Goal: Check status: Check status

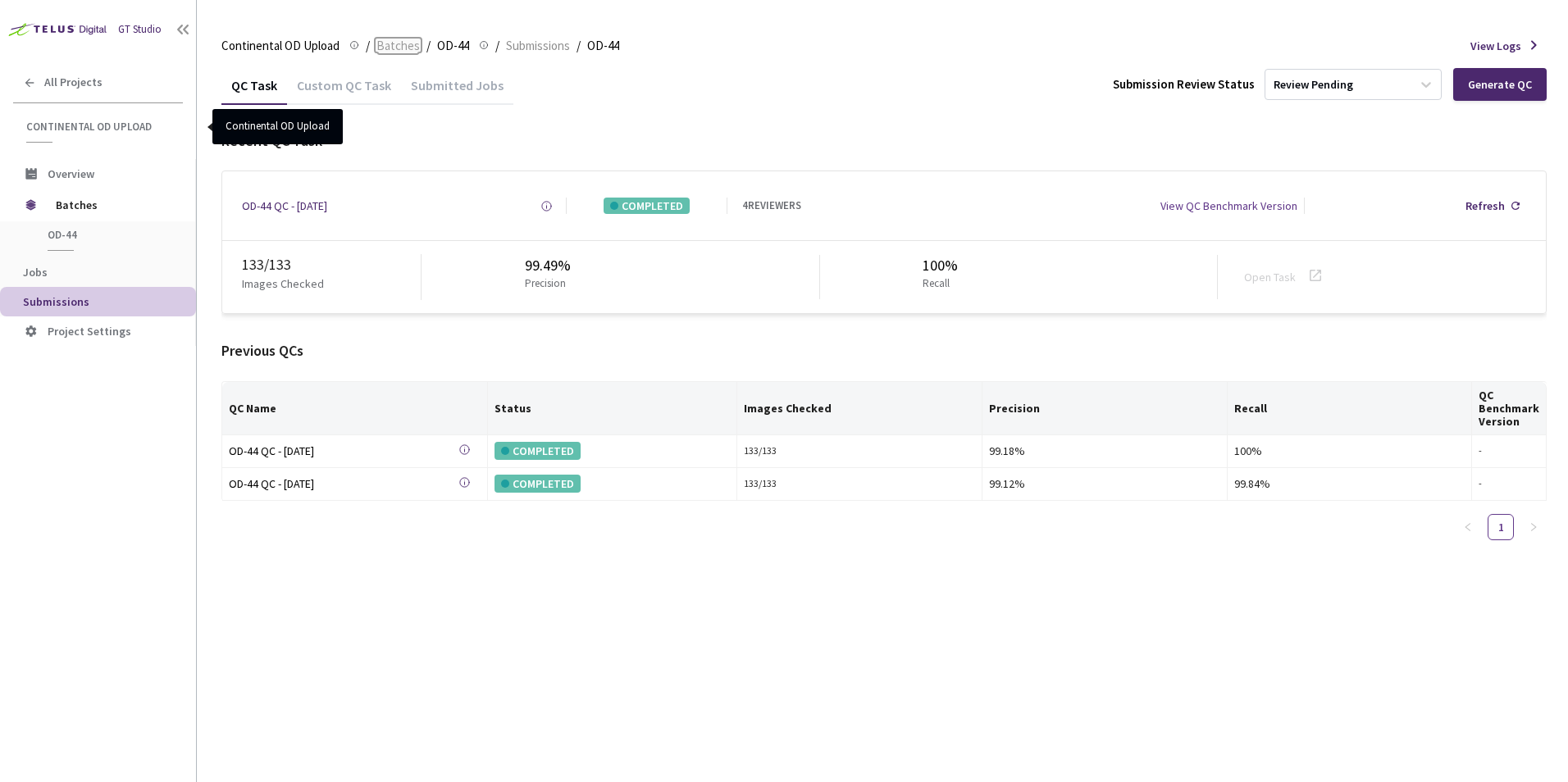
click at [391, 43] on span "Batches" at bounding box center [398, 46] width 43 height 20
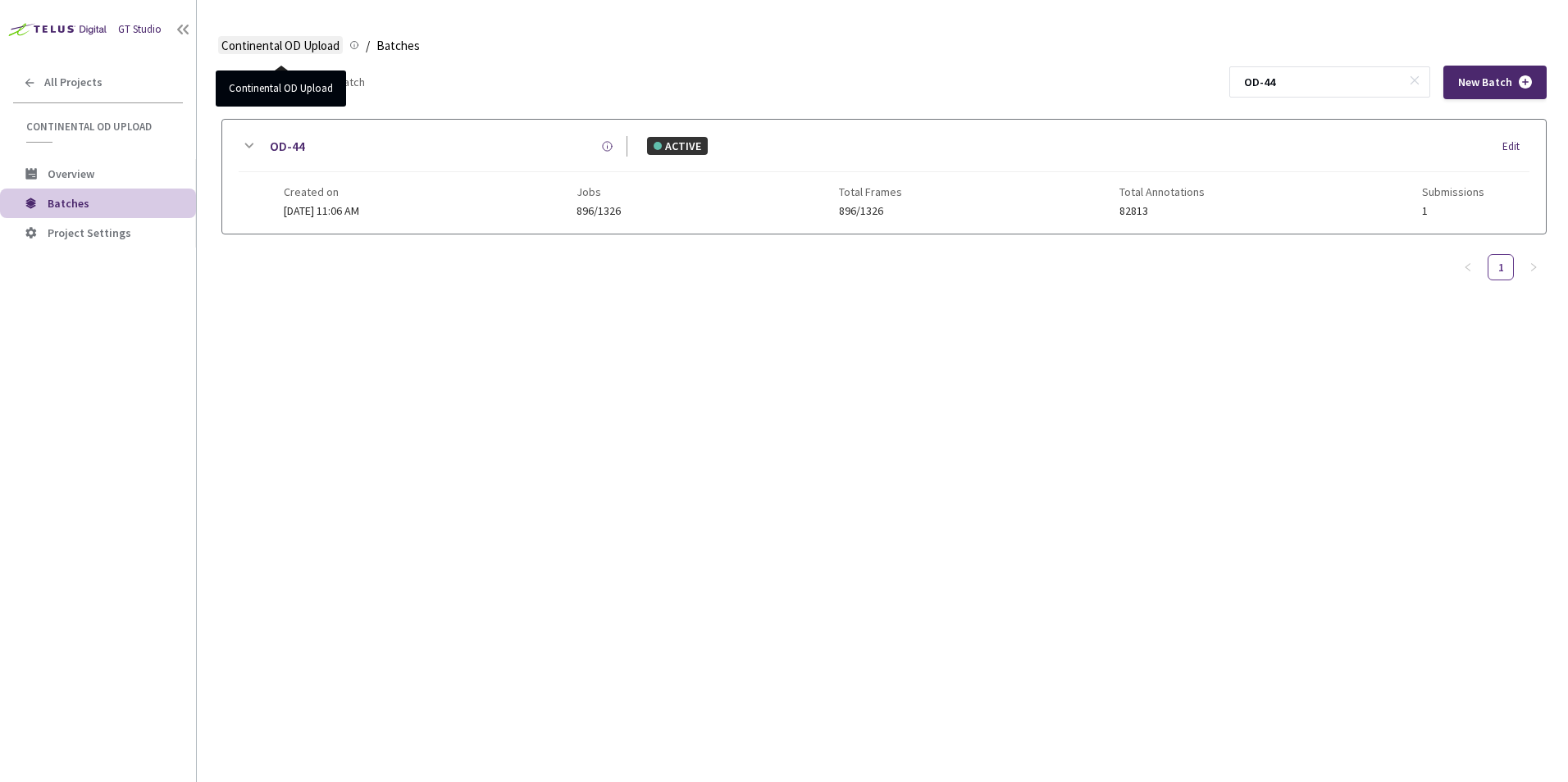
click at [316, 38] on span "Continental OD Upload" at bounding box center [281, 46] width 118 height 20
click at [1300, 81] on input "OD-44" at bounding box center [1321, 82] width 175 height 30
type input "OD-24"
click at [246, 140] on icon at bounding box center [248, 146] width 20 height 20
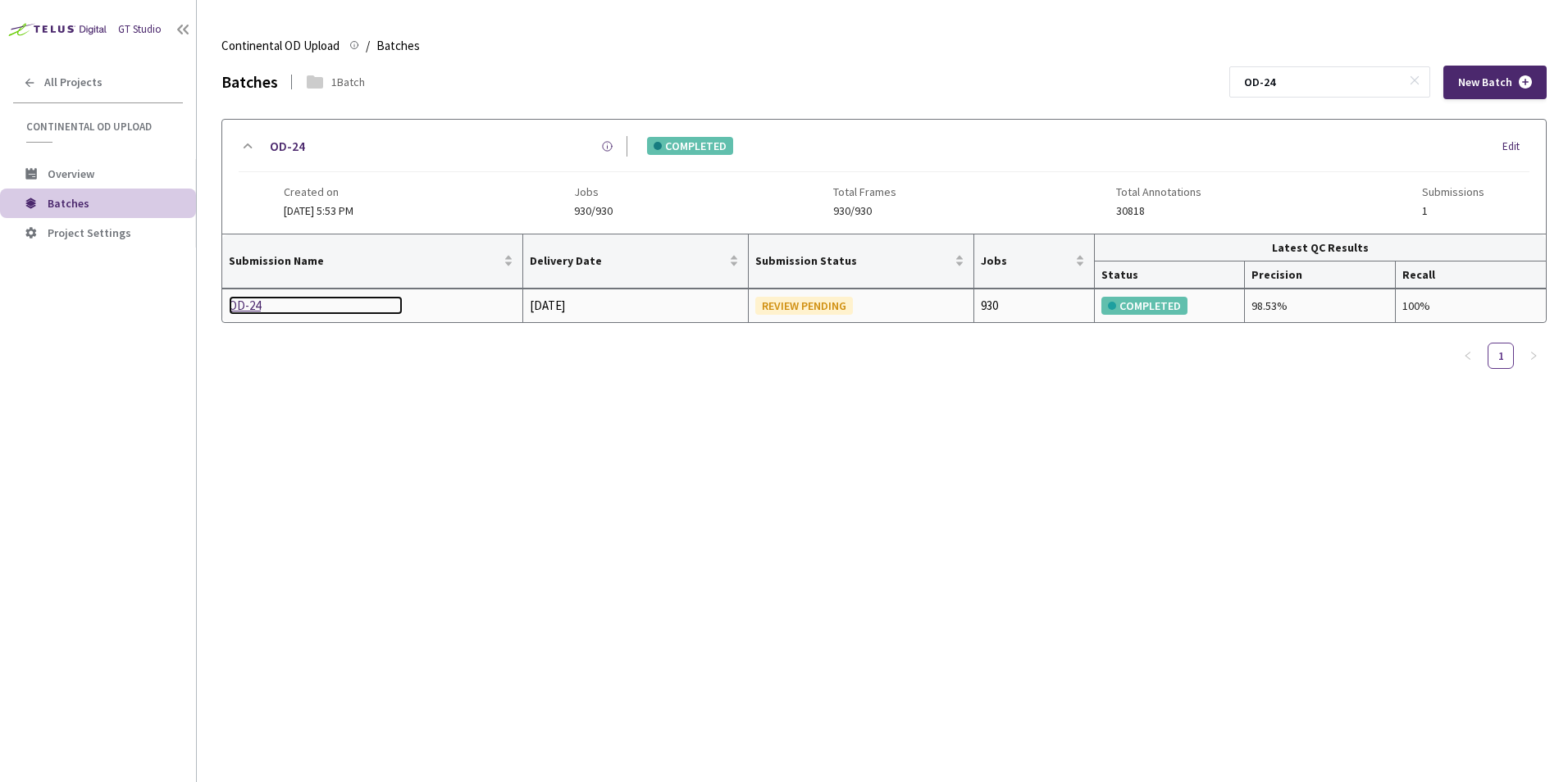
click at [248, 309] on div "OD-24" at bounding box center [316, 306] width 174 height 20
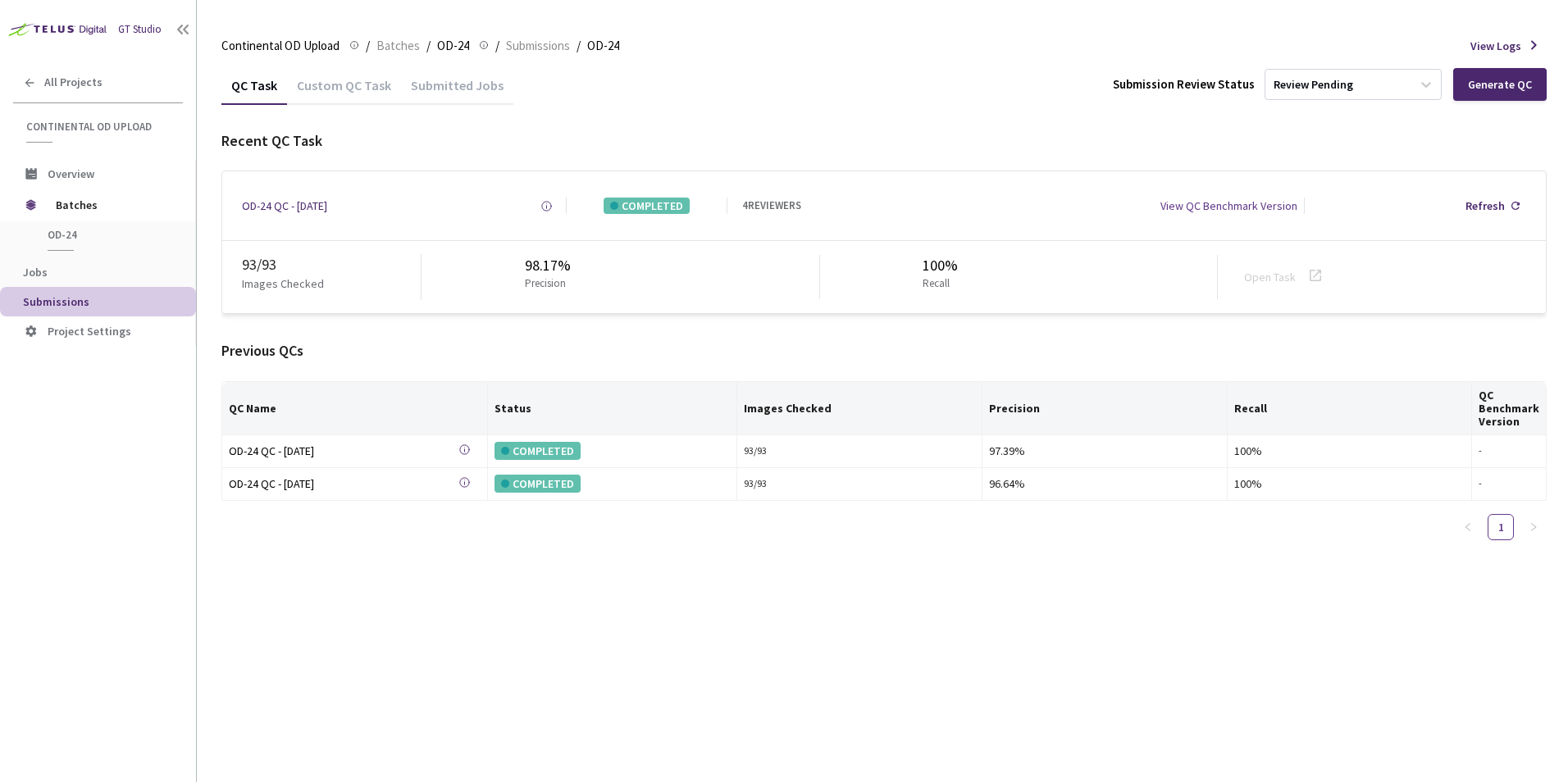
click at [444, 86] on div "Submitted Jobs" at bounding box center [456, 91] width 112 height 28
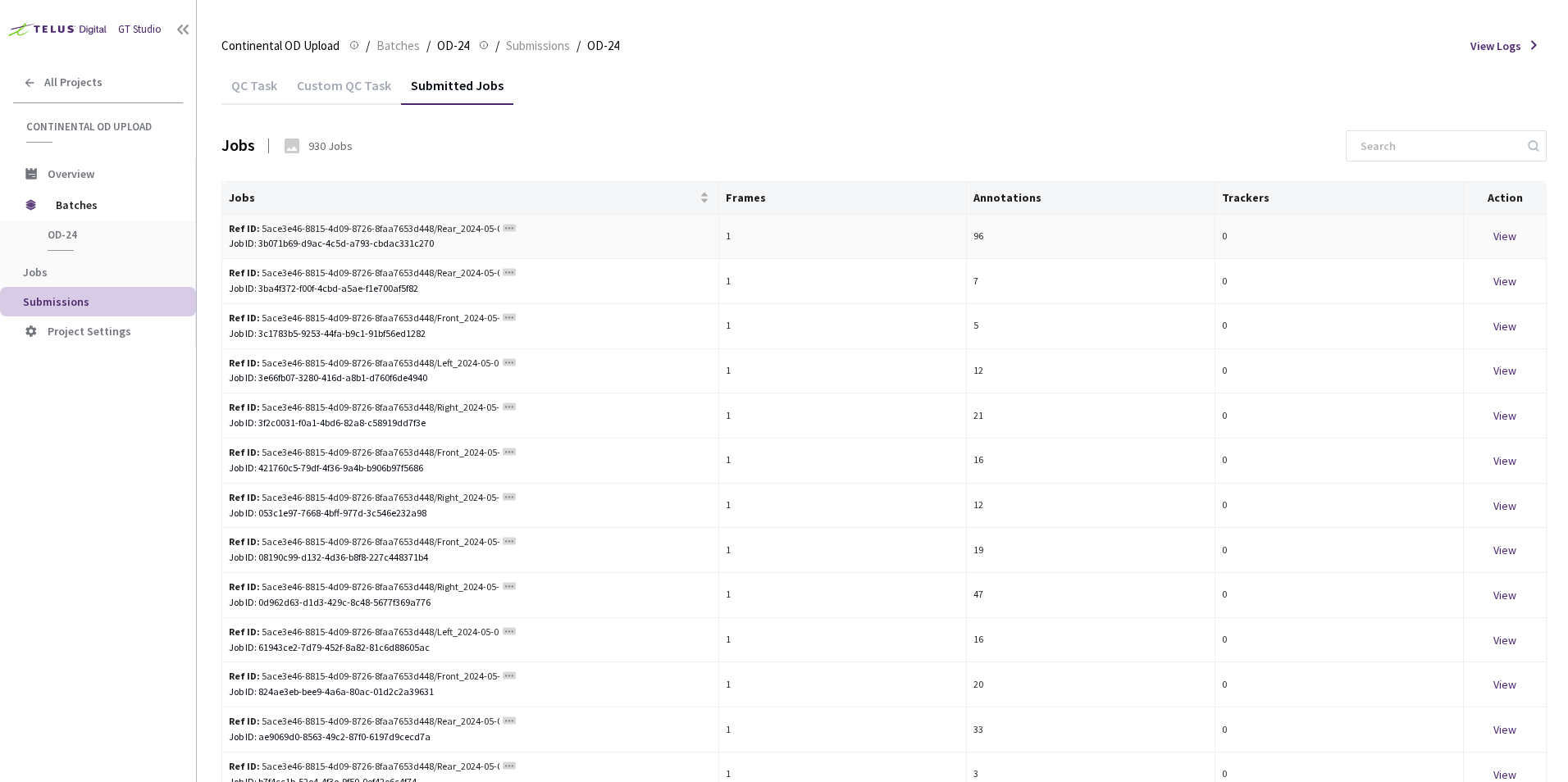
click at [1506, 237] on div "View" at bounding box center [1504, 236] width 69 height 18
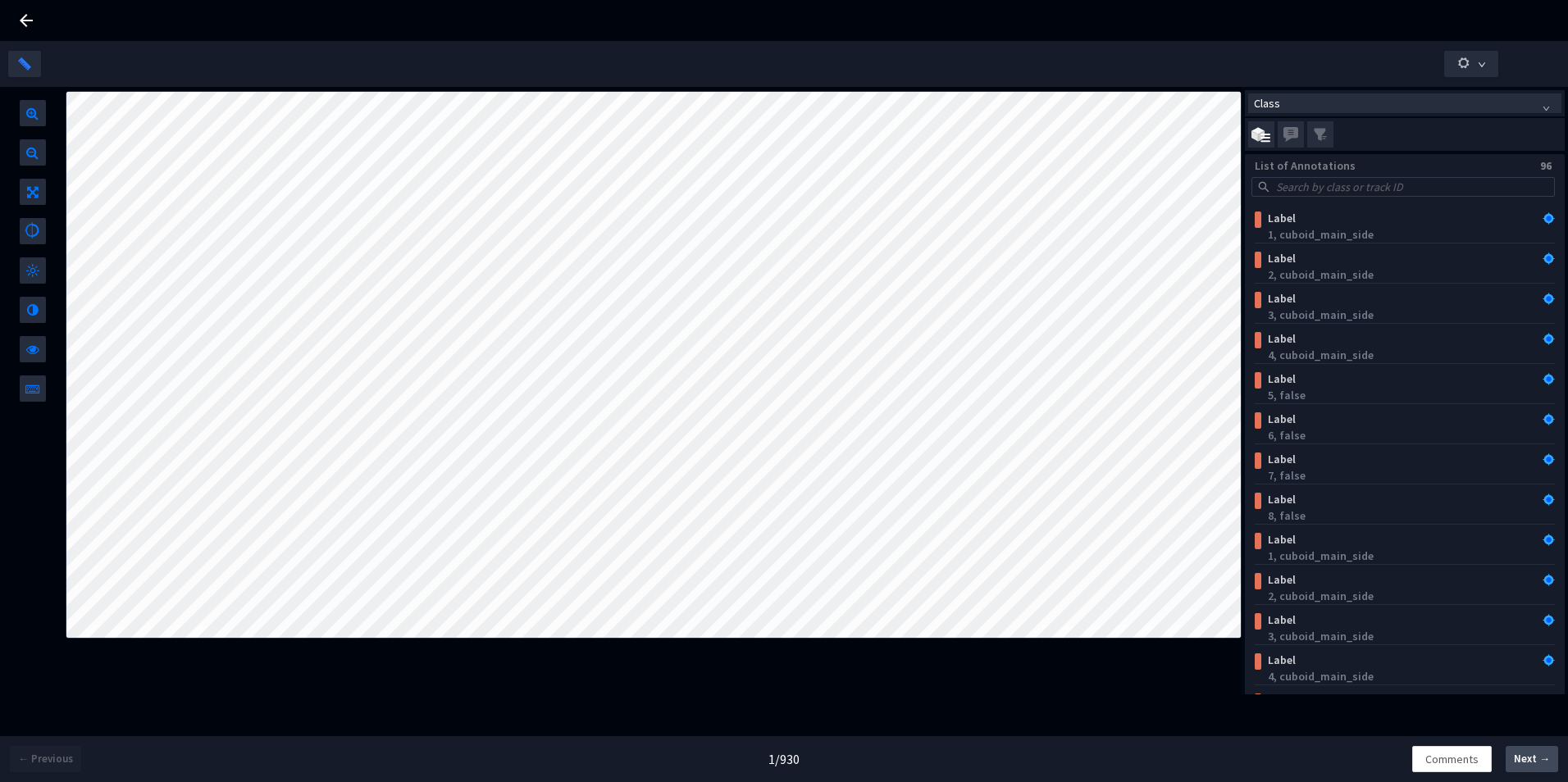
click at [1533, 764] on span "Next →" at bounding box center [1531, 760] width 36 height 16
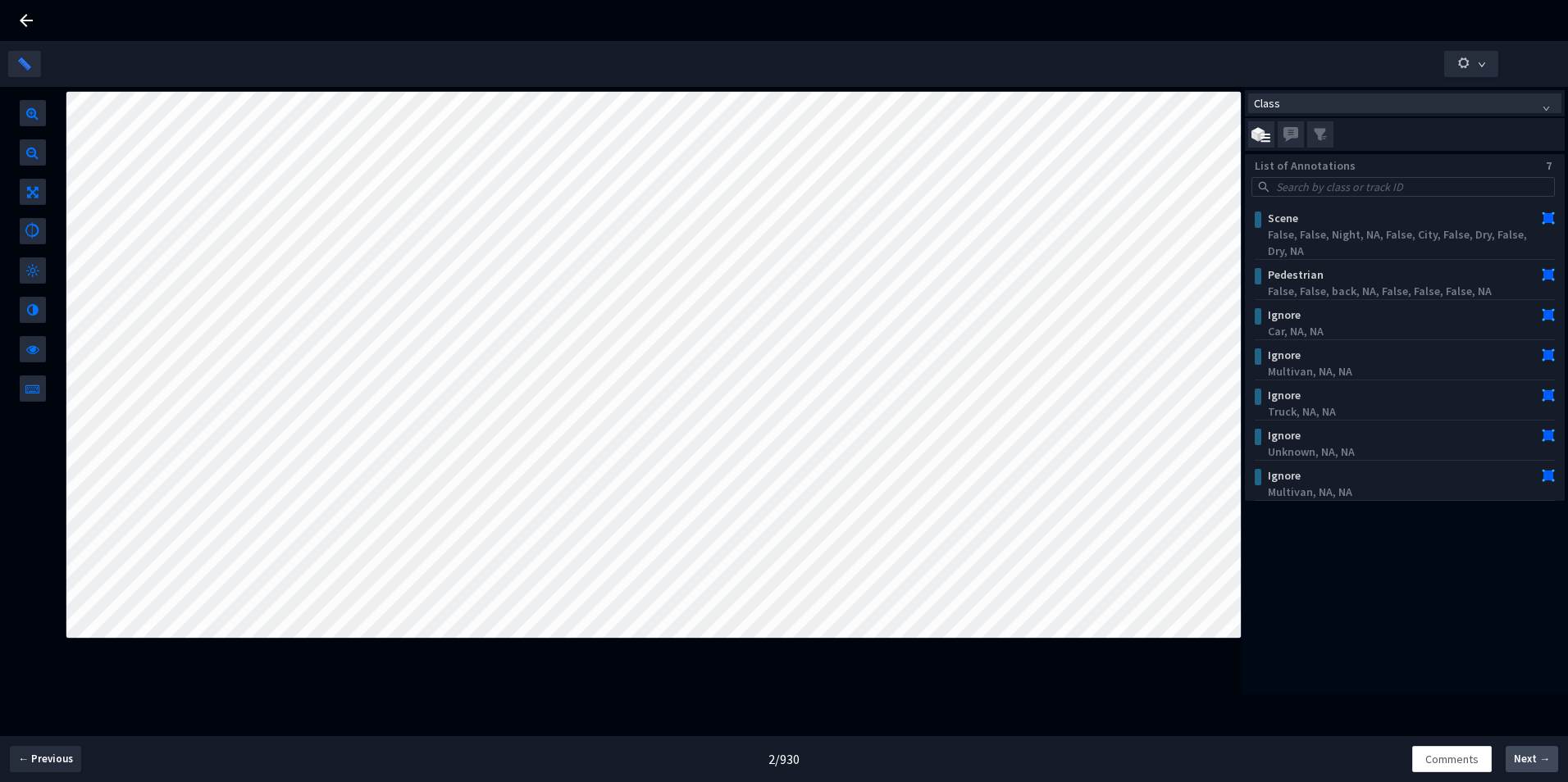
click at [1519, 760] on span "Next →" at bounding box center [1531, 760] width 36 height 16
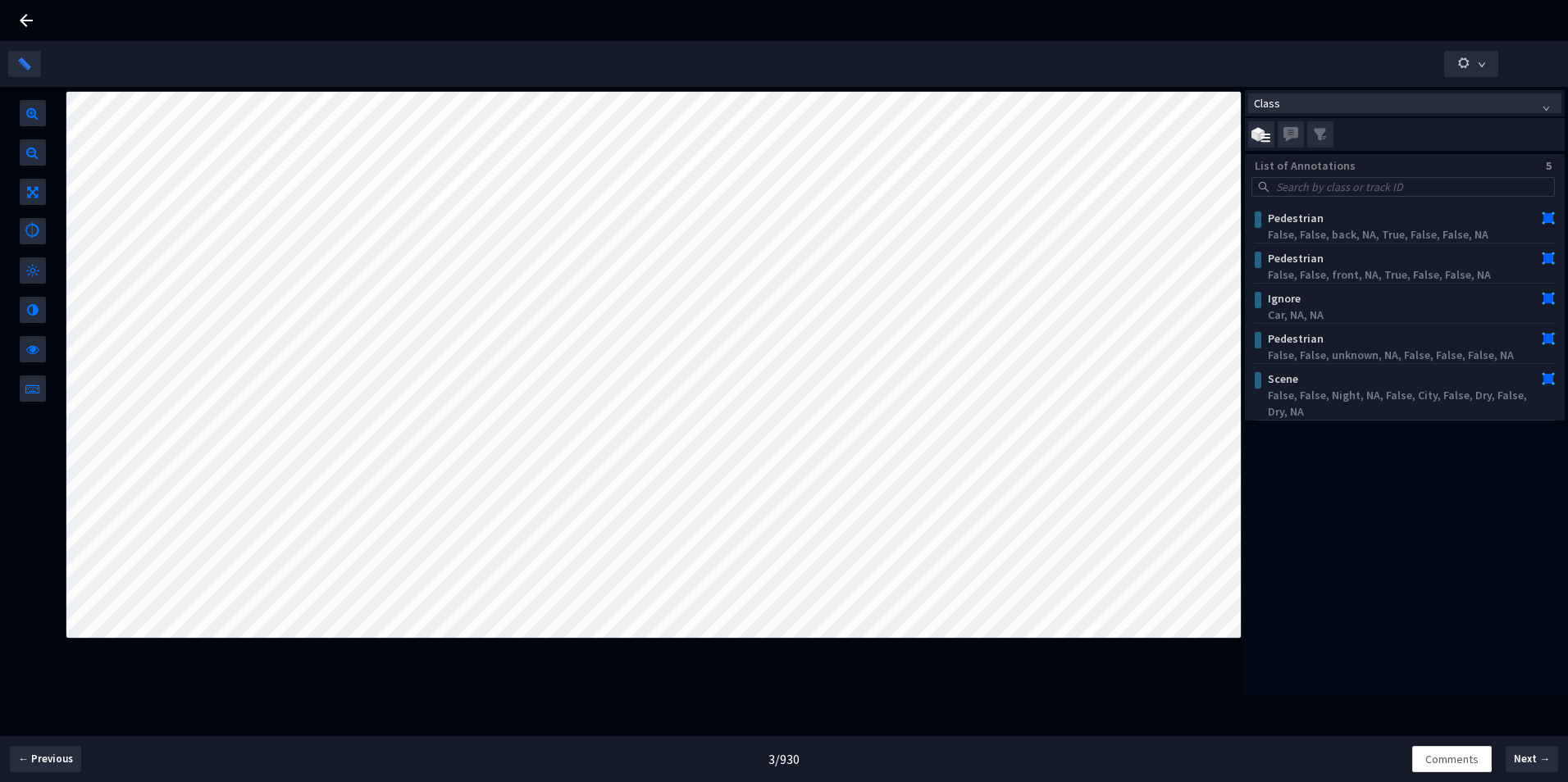
click at [30, 23] on icon at bounding box center [26, 21] width 20 height 20
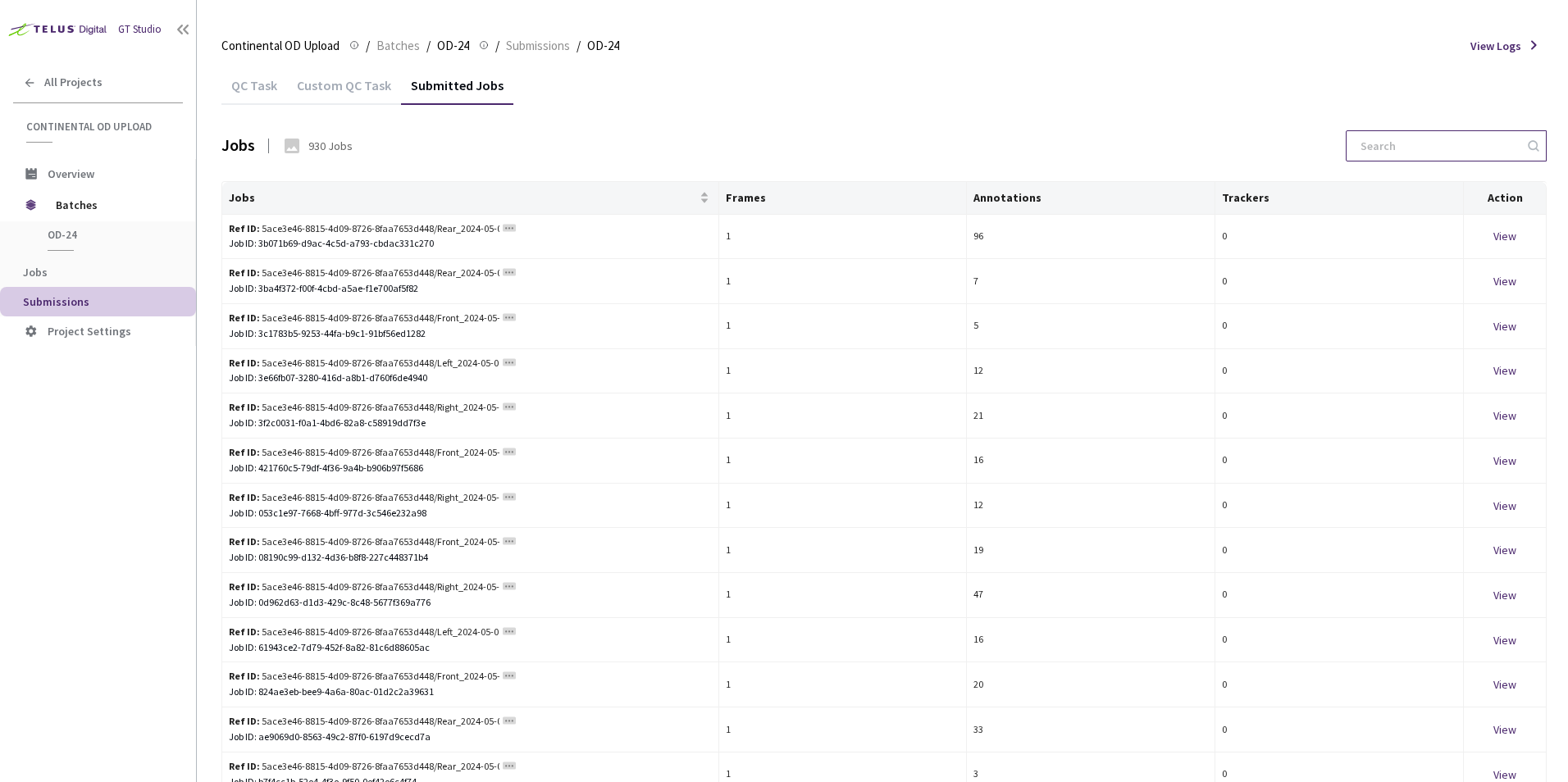
click at [1460, 143] on input at bounding box center [1437, 145] width 175 height 30
paste input "1715171320910262"
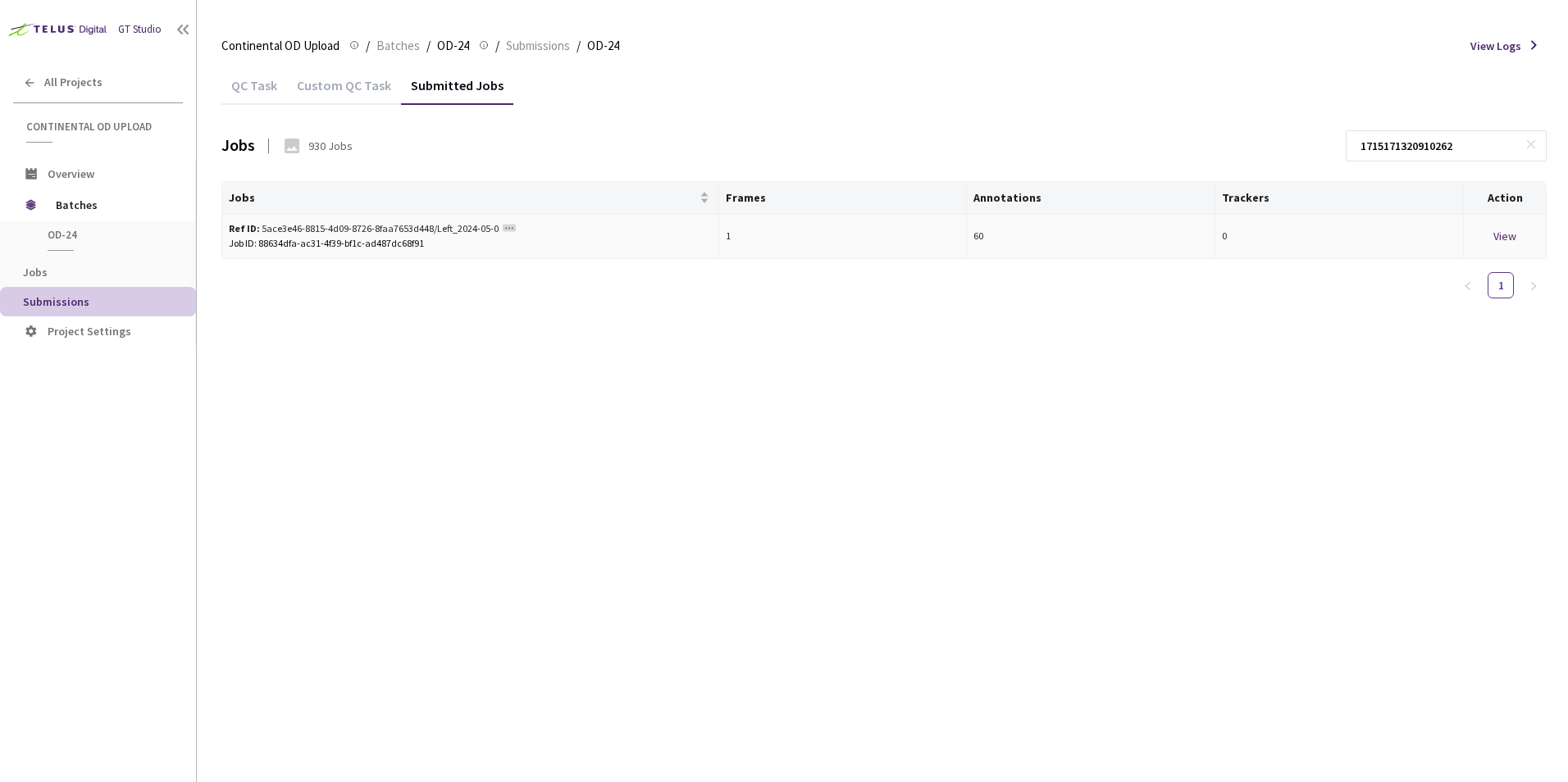
type input "1715171320910262"
click at [1505, 237] on div "View" at bounding box center [1504, 236] width 69 height 18
